Goal: Task Accomplishment & Management: Use online tool/utility

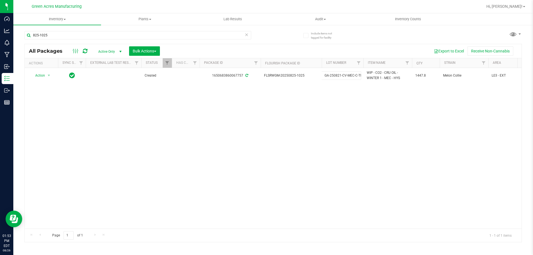
click at [308, 129] on div "Action Action Adjust qty Create package Edit attributes Global inventory Locate…" at bounding box center [273, 148] width 497 height 161
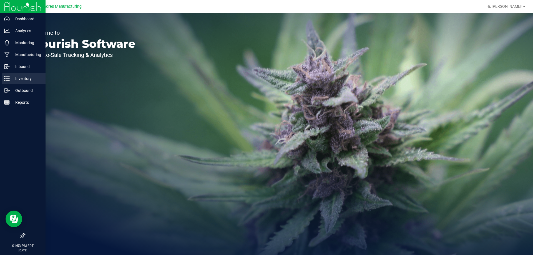
click at [23, 80] on p "Inventory" at bounding box center [26, 78] width 33 height 7
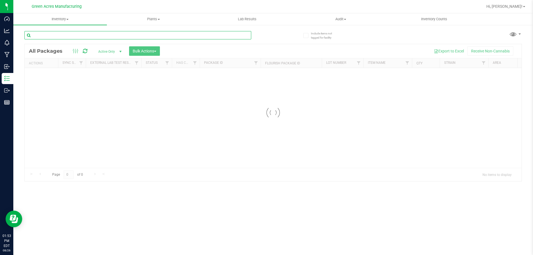
click at [111, 37] on input "text" at bounding box center [137, 35] width 227 height 8
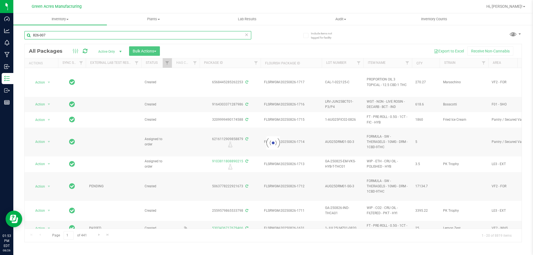
type input "826-007"
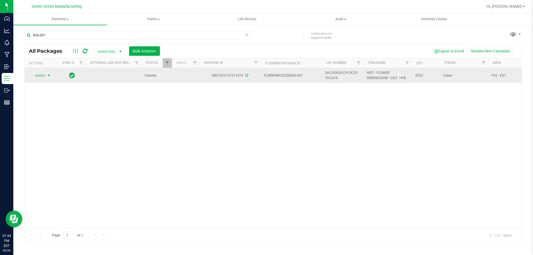
click at [39, 77] on span "Action" at bounding box center [37, 76] width 15 height 8
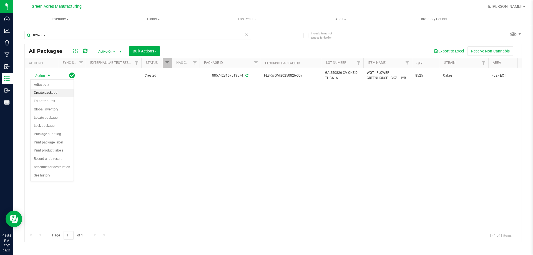
click at [59, 92] on li "Create package" at bounding box center [52, 93] width 43 height 8
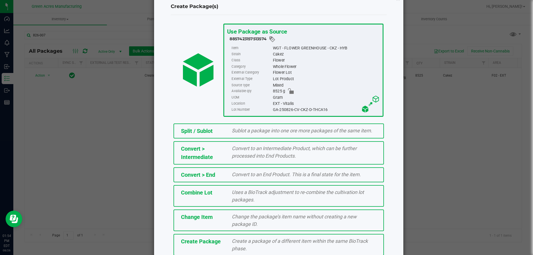
scroll to position [40, 0]
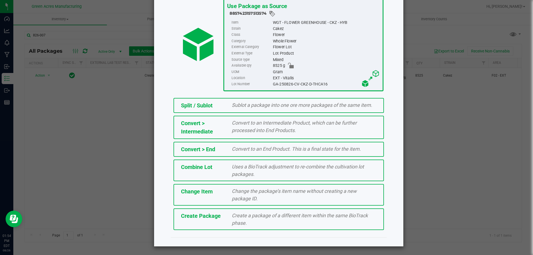
click at [220, 217] on div "Create Package" at bounding box center [202, 216] width 51 height 8
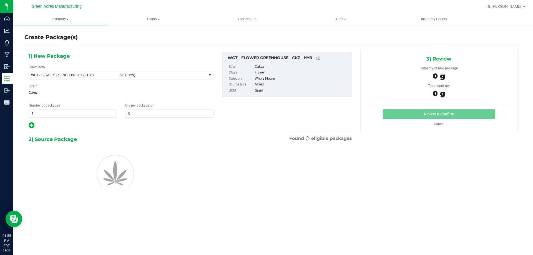
type input "0.0000"
click at [66, 74] on span "WGT - FLOWER GREENHOUSE - CKZ - HYB" at bounding box center [73, 75] width 85 height 4
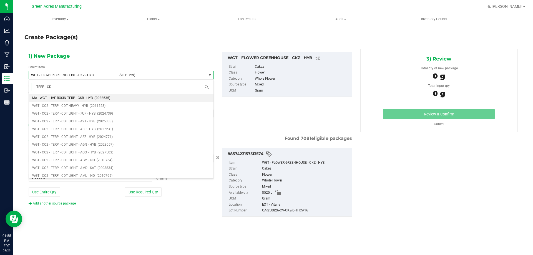
type input "TERP - CDT"
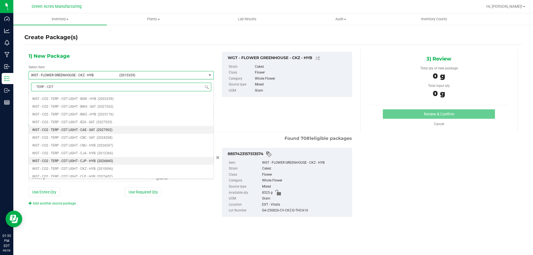
scroll to position [222, 0]
click at [65, 165] on span "WGT - CO2 - TERP - CDT LIGHT - CKZ - HYB" at bounding box center [63, 164] width 63 height 4
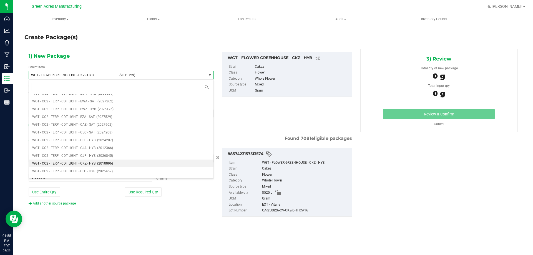
type input "0.0000"
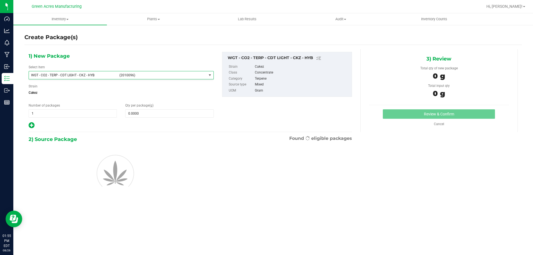
scroll to position [98903, 0]
click at [167, 116] on span at bounding box center [169, 113] width 88 height 8
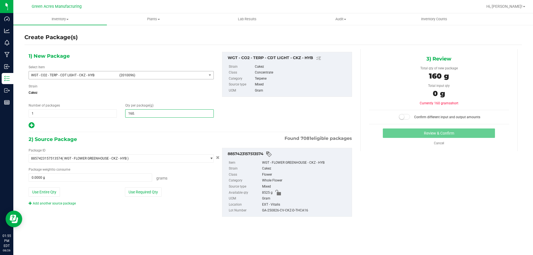
type input "160.6"
type input "160.6000"
click at [146, 195] on button "Use Required Qty" at bounding box center [143, 191] width 37 height 9
type input "160.6000 g"
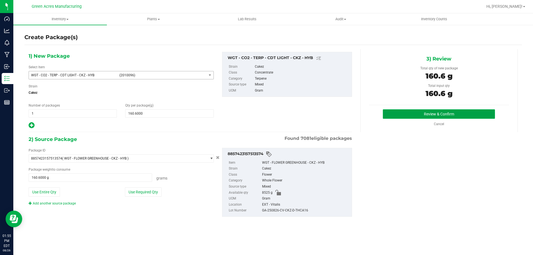
click at [406, 116] on button "Review & Confirm" at bounding box center [439, 113] width 112 height 9
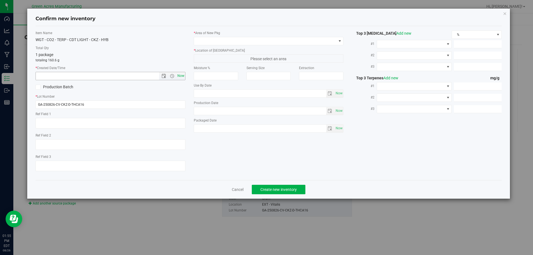
click at [180, 75] on span "Now" at bounding box center [180, 76] width 9 height 8
type input "[DATE] 1:55 PM"
click at [136, 106] on input "GA-250826-CV-CKZ-D-THCA16" at bounding box center [111, 105] width 150 height 8
type input "GA-250826-CV-CKZ-D-THCA16-AD"
click at [237, 39] on span at bounding box center [265, 41] width 142 height 8
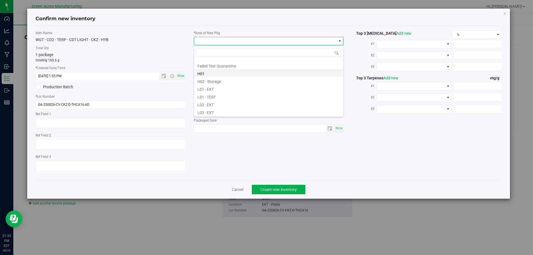
scroll to position [83, 0]
click at [257, 103] on li "L03 - EXT" at bounding box center [268, 105] width 149 height 8
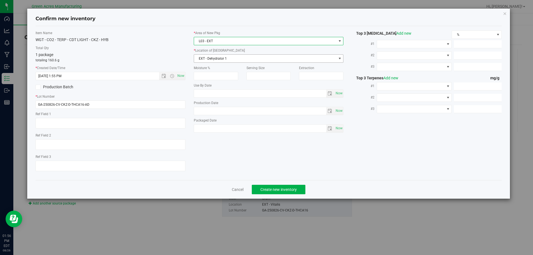
click at [228, 56] on span "EXT - Dehydrator 1" at bounding box center [265, 59] width 142 height 8
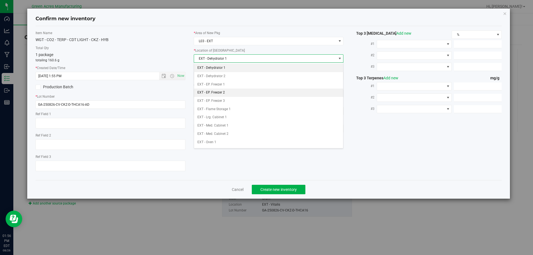
click at [241, 91] on li "EXT - EP. Freezer 2" at bounding box center [268, 93] width 149 height 8
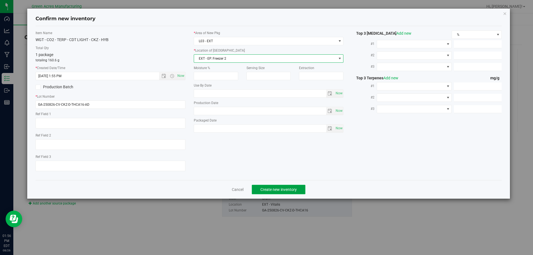
click at [268, 190] on span "Create new inventory" at bounding box center [279, 189] width 36 height 4
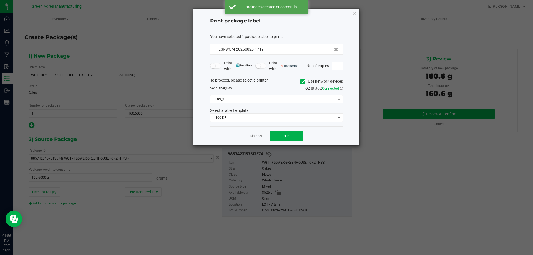
click at [338, 66] on input "1" at bounding box center [337, 66] width 11 height 8
type input "2"
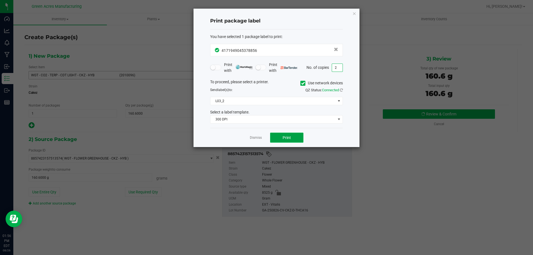
click at [284, 137] on span "Print" at bounding box center [287, 138] width 8 height 4
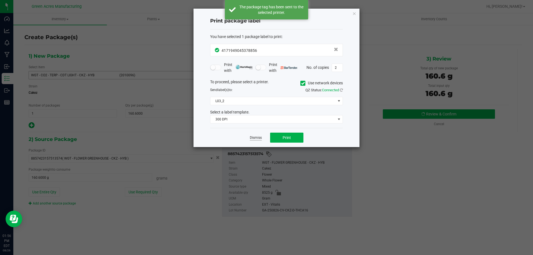
click at [259, 138] on link "Dismiss" at bounding box center [256, 138] width 12 height 5
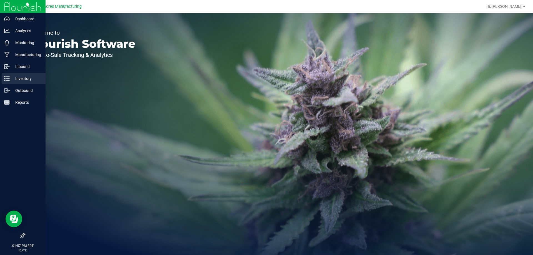
click at [21, 79] on p "Inventory" at bounding box center [26, 78] width 33 height 7
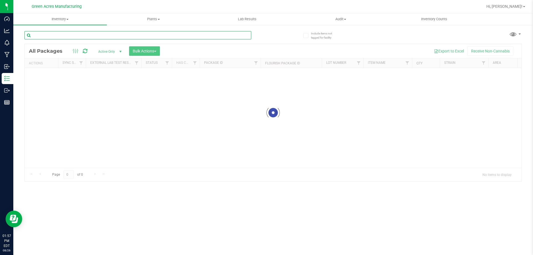
click at [68, 35] on input "text" at bounding box center [137, 35] width 227 height 8
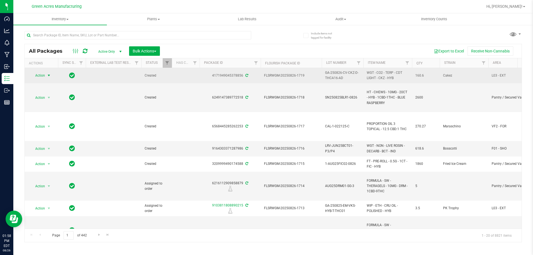
click at [49, 76] on span "select" at bounding box center [49, 75] width 4 height 4
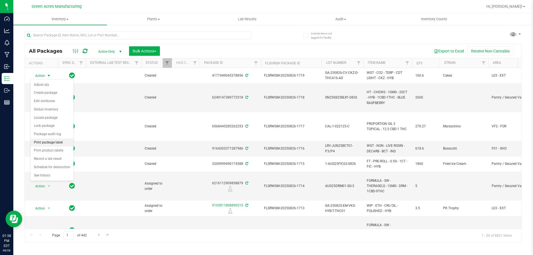
click at [65, 144] on li "Print package label" at bounding box center [52, 143] width 43 height 8
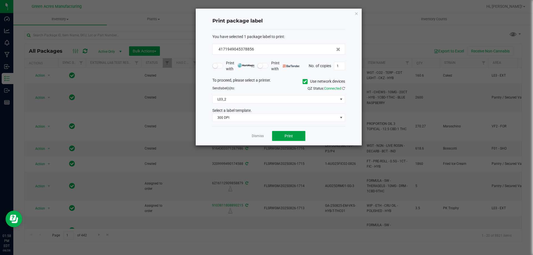
click at [288, 135] on span "Print" at bounding box center [289, 136] width 8 height 4
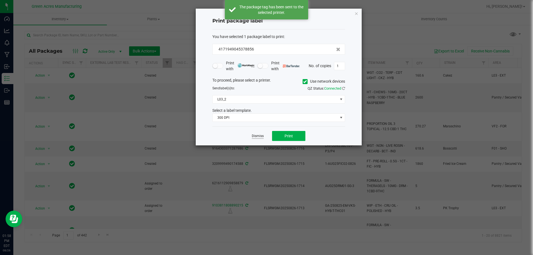
click at [253, 136] on link "Dismiss" at bounding box center [258, 136] width 12 height 5
